Goal: Find contact information: Find contact information

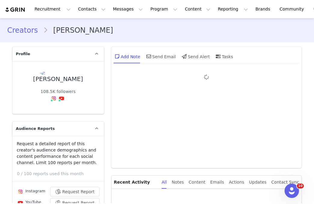
type input "+1 ([GEOGRAPHIC_DATA])"
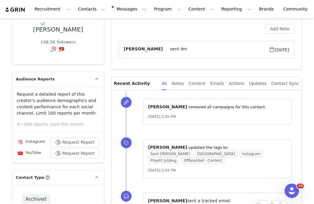
scroll to position [49, 0]
click at [97, 78] on icon at bounding box center [96, 80] width 3 height 4
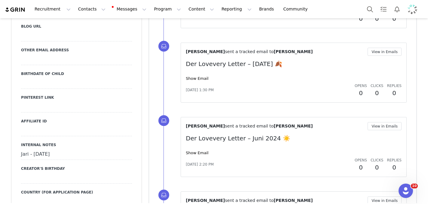
scroll to position [566, 0]
